Goal: Information Seeking & Learning: Learn about a topic

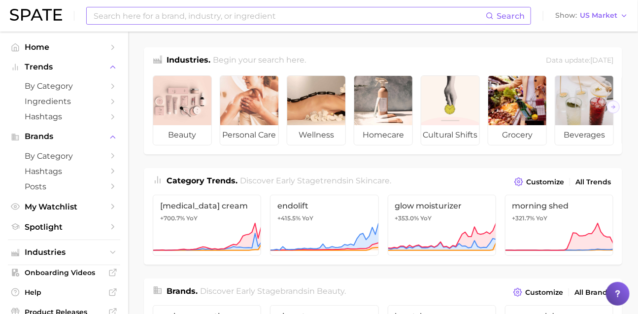
click at [337, 23] on input at bounding box center [289, 15] width 393 height 17
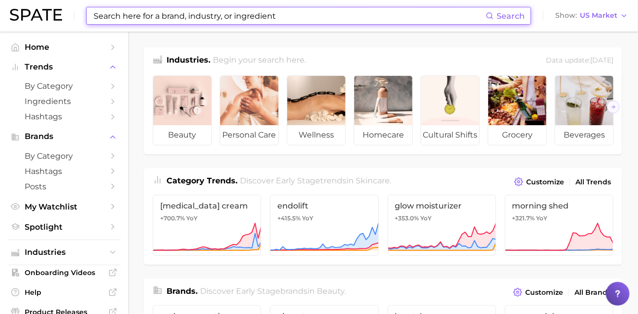
paste input "hiya health"
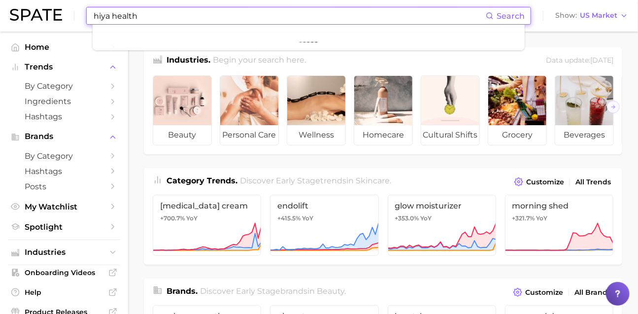
type input "hiya health"
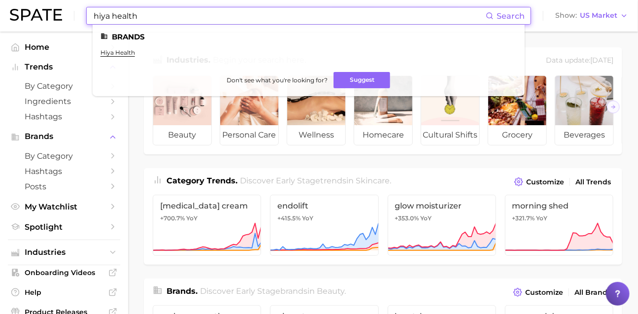
click at [133, 57] on ul "hiya health" at bounding box center [308, 56] width 416 height 15
click at [135, 55] on link "hiya health" at bounding box center [117, 52] width 34 height 7
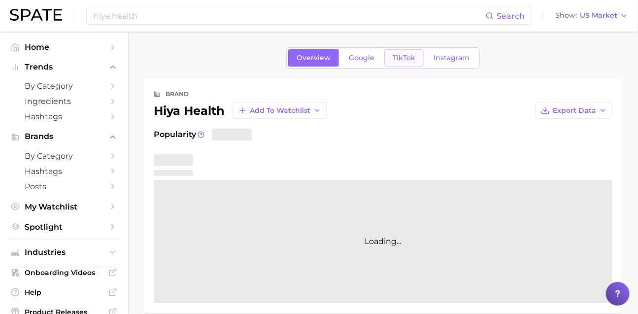
click at [402, 54] on span "TikTok" at bounding box center [404, 58] width 23 height 8
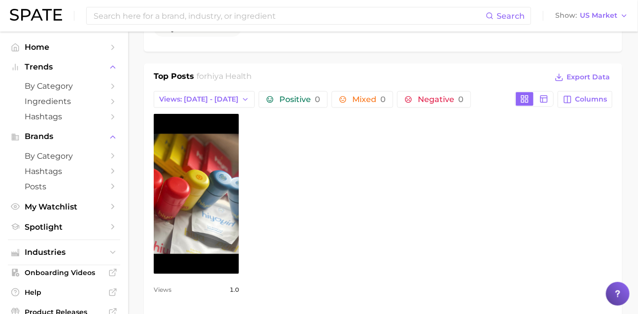
scroll to position [386, 0]
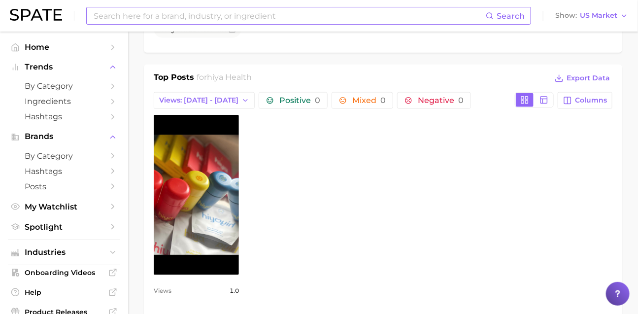
click at [313, 12] on input at bounding box center [289, 15] width 393 height 17
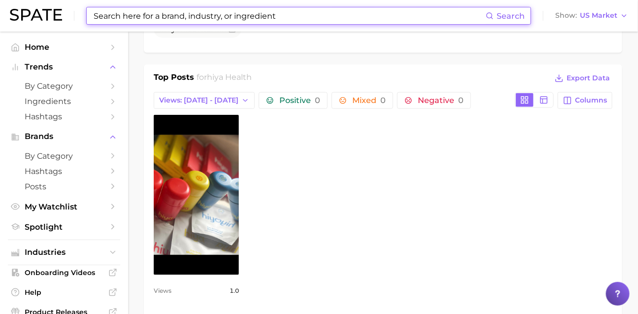
paste input "#ginger"
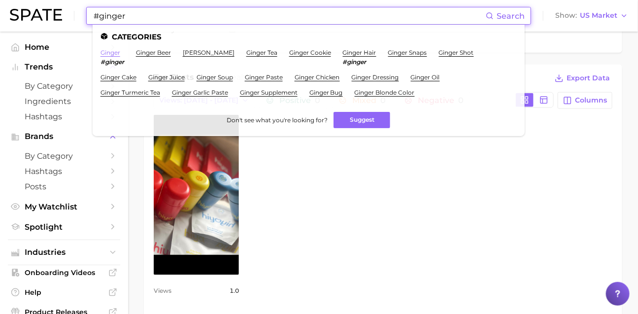
type input "#ginger"
click at [120, 53] on link "ginger" at bounding box center [110, 52] width 20 height 7
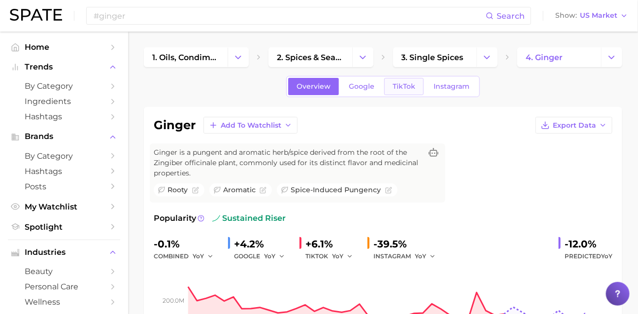
click at [399, 91] on span "TikTok" at bounding box center [404, 86] width 23 height 8
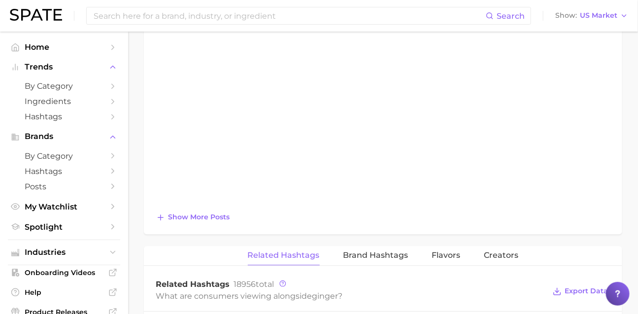
scroll to position [892, 0]
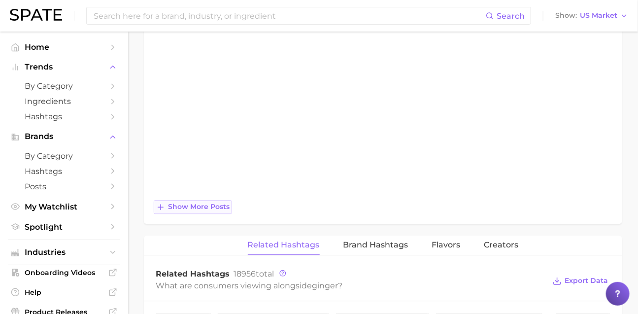
click at [214, 211] on span "Show more posts" at bounding box center [199, 206] width 62 height 8
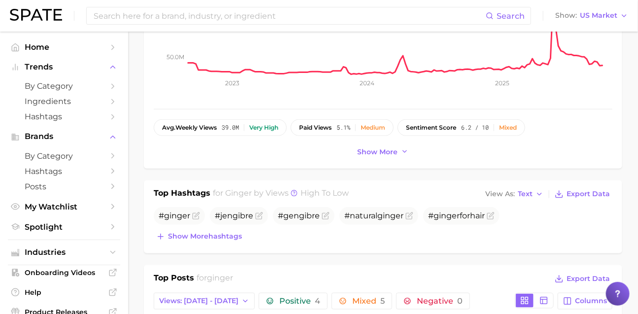
scroll to position [286, 0]
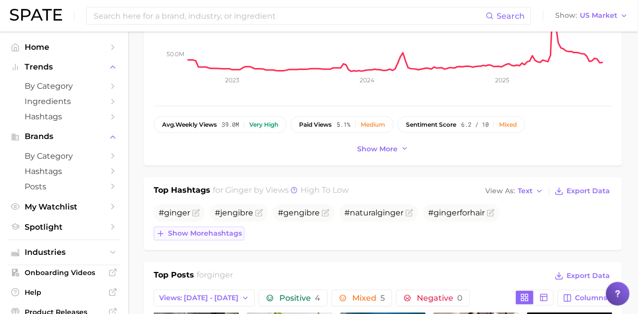
click at [227, 237] on span "Show more hashtags" at bounding box center [205, 233] width 74 height 8
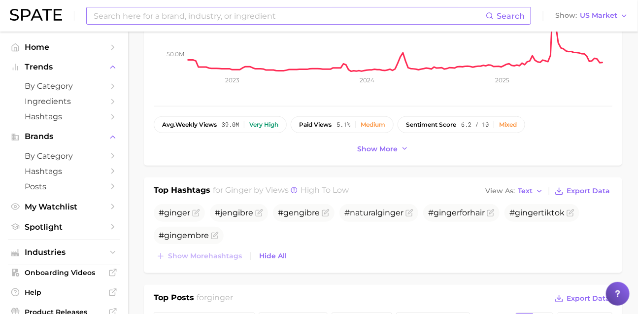
click at [283, 13] on input at bounding box center [289, 15] width 393 height 17
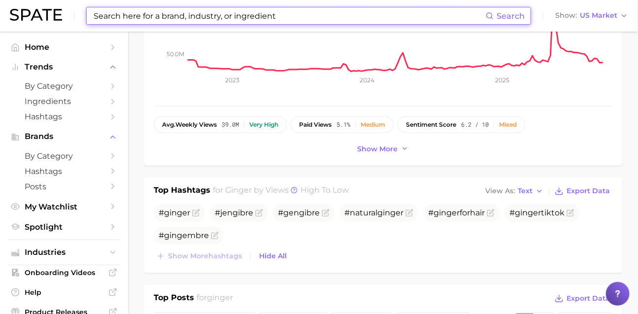
paste input "pigeon global"
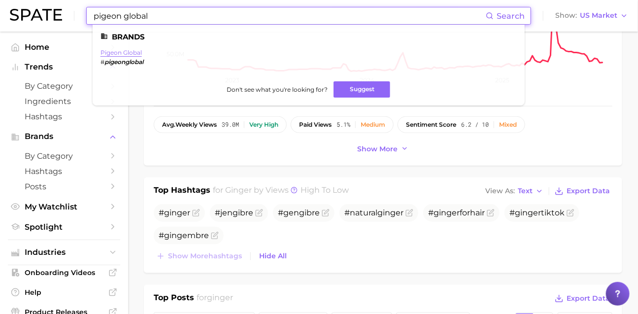
type input "pigeon global"
click at [142, 54] on link "pigeon global" at bounding box center [120, 52] width 41 height 7
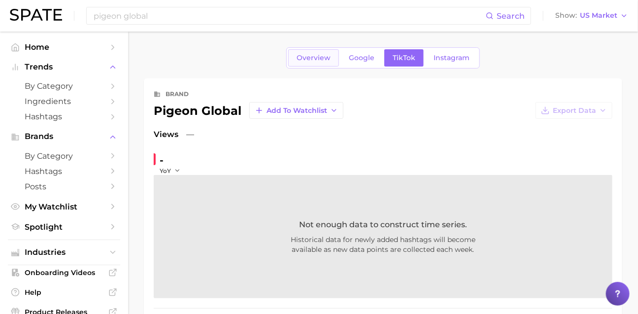
click at [297, 62] on span "Overview" at bounding box center [314, 58] width 34 height 8
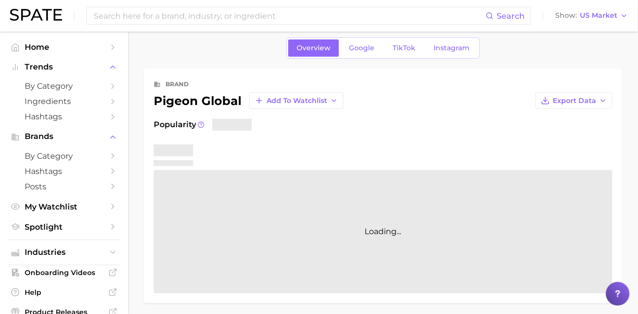
scroll to position [11, 0]
click at [365, 51] on span "Google" at bounding box center [362, 46] width 26 height 8
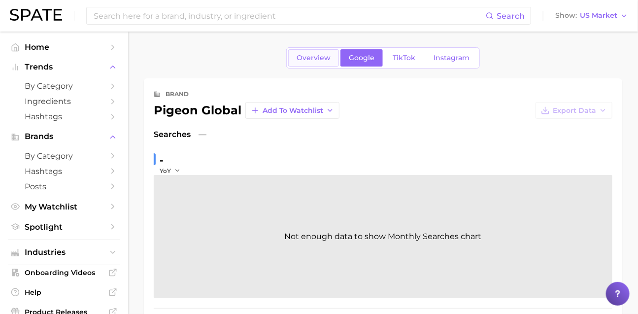
click at [299, 61] on span "Overview" at bounding box center [314, 58] width 34 height 8
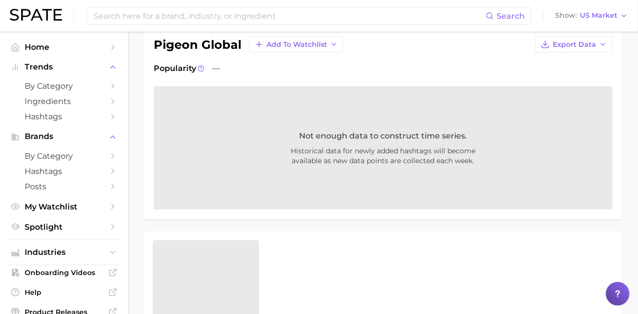
scroll to position [25, 0]
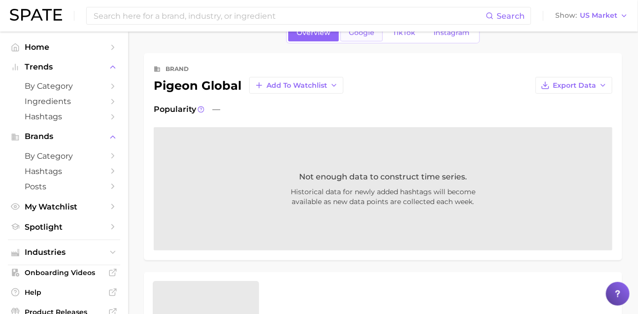
click at [368, 35] on span "Google" at bounding box center [362, 33] width 26 height 8
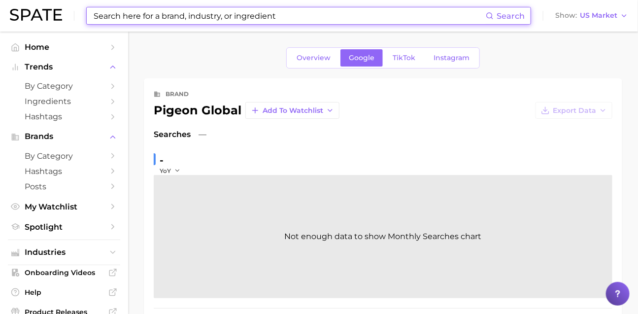
click at [168, 13] on input at bounding box center [289, 15] width 393 height 17
type input "ㅔ"
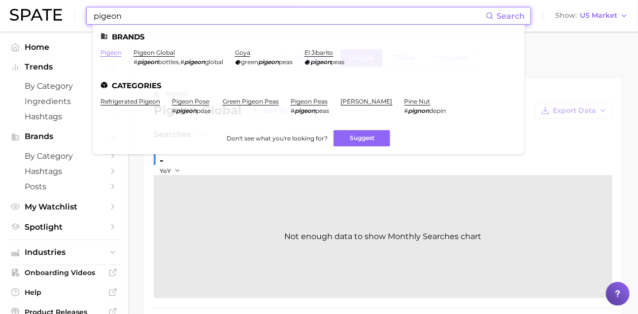
type input "pigeon"
click at [122, 54] on link "pigeon" at bounding box center [110, 52] width 21 height 7
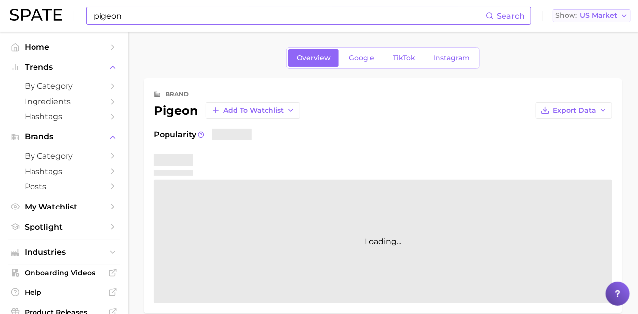
click at [595, 17] on span "US Market" at bounding box center [598, 15] width 37 height 5
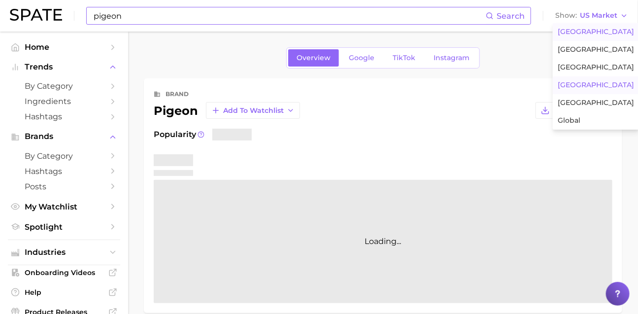
click at [590, 89] on span "[GEOGRAPHIC_DATA]" at bounding box center [596, 85] width 76 height 8
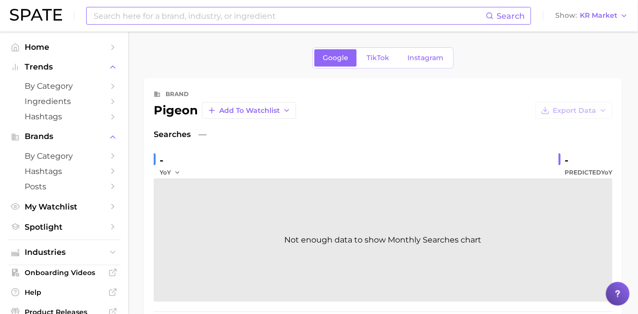
click at [259, 20] on input at bounding box center [289, 15] width 393 height 17
type input "ㅠ"
type input "Beyond"
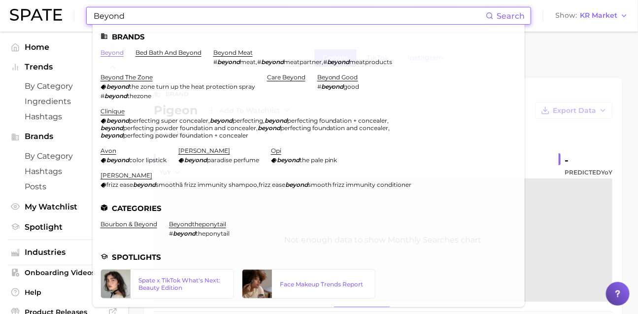
click at [124, 55] on link "beyond" at bounding box center [111, 52] width 23 height 7
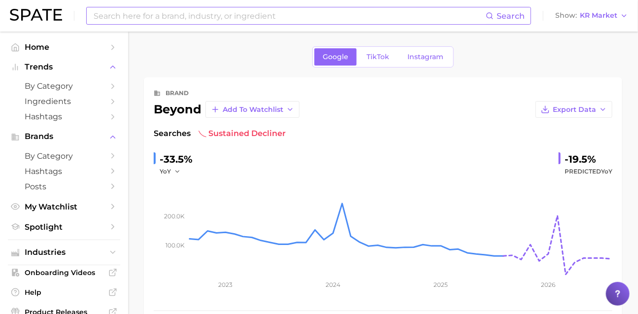
scroll to position [271, 0]
